Goal: Task Accomplishment & Management: Use online tool/utility

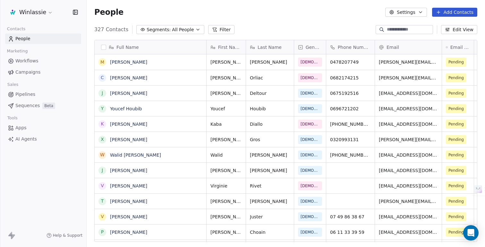
scroll to position [217, 399]
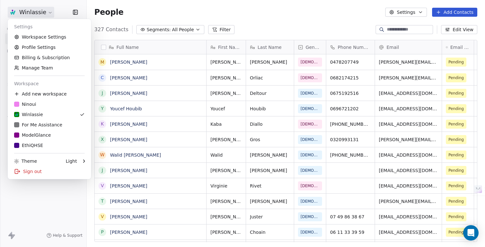
click at [37, 13] on html "Winlassie Contacts People Marketing Workflows Campaigns Sales Pipelines Sequenc…" at bounding box center [242, 147] width 485 height 295
click at [35, 134] on div "ModelGlance" at bounding box center [32, 135] width 37 height 6
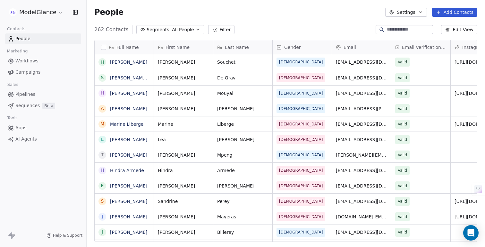
click at [22, 71] on span "Campaigns" at bounding box center [27, 72] width 25 height 7
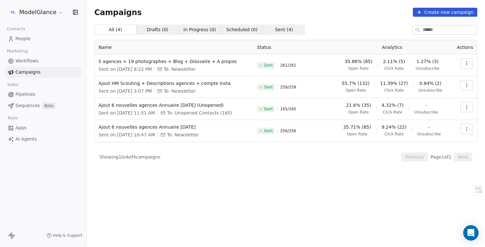
click at [334, 17] on div "Campaigns Create new campaign All ( 4 ) All ( 4 ) Drafts ( 0 ) Drafts ( 0 ) In …" at bounding box center [285, 99] width 383 height 182
click at [338, 19] on div "Campaigns Create new campaign All ( 4 ) All ( 4 ) Drafts ( 0 ) Drafts ( 0 ) In …" at bounding box center [285, 99] width 383 height 182
click at [332, 16] on div "Campaigns Create new campaign" at bounding box center [285, 12] width 383 height 9
click at [218, 62] on span "5 agences + 19 photographes + Blog + Glossaire + A propos" at bounding box center [174, 61] width 151 height 6
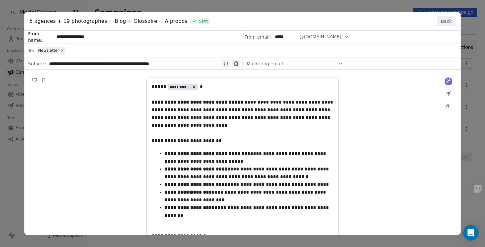
click at [448, 21] on button "Back" at bounding box center [446, 21] width 19 height 10
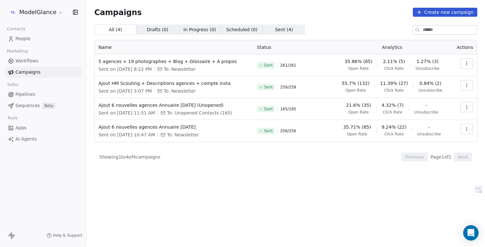
click at [467, 65] on icon "button" at bounding box center [467, 63] width 5 height 5
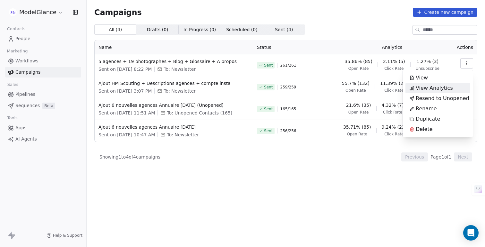
click at [434, 87] on span "View Analytics" at bounding box center [434, 88] width 37 height 8
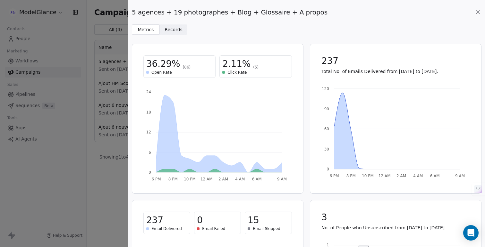
click at [177, 30] on span "Records" at bounding box center [174, 29] width 18 height 7
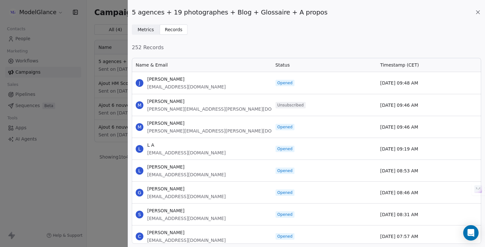
click at [145, 31] on span "Metrics" at bounding box center [146, 29] width 16 height 7
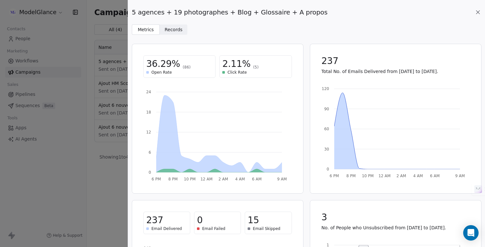
click at [480, 14] on icon at bounding box center [478, 12] width 6 height 6
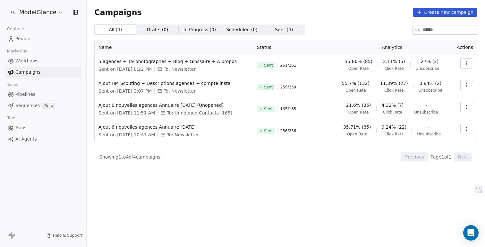
click at [319, 18] on div "Campaigns Create new campaign All ( 4 ) All ( 4 ) Drafts ( 0 ) Drafts ( 0 ) In …" at bounding box center [285, 99] width 383 height 182
click at [371, 13] on div "Campaigns Create new campaign" at bounding box center [285, 12] width 383 height 9
click at [26, 38] on span "People" at bounding box center [22, 38] width 15 height 7
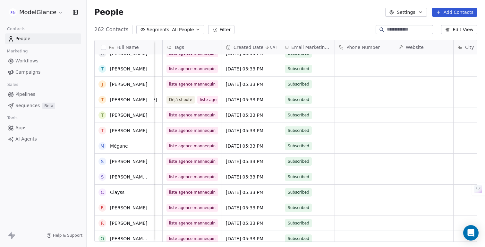
scroll to position [372, 0]
